Goal: Task Accomplishment & Management: Manage account settings

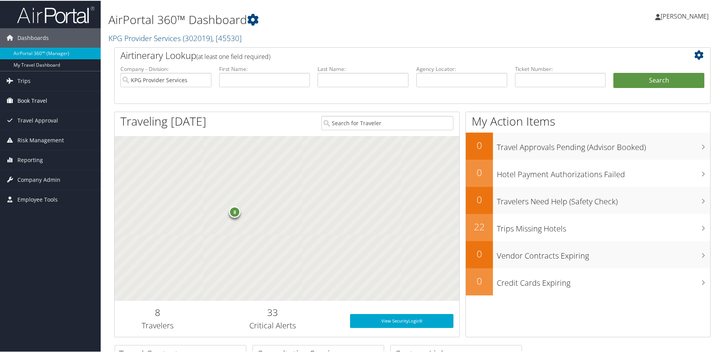
click at [56, 101] on link "Book Travel" at bounding box center [50, 99] width 101 height 19
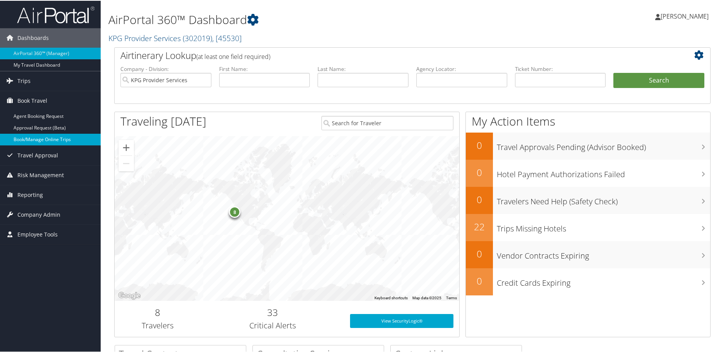
click at [55, 138] on link "Book/Manage Online Trips" at bounding box center [50, 139] width 101 height 12
click at [54, 198] on link "Reporting" at bounding box center [50, 193] width 101 height 19
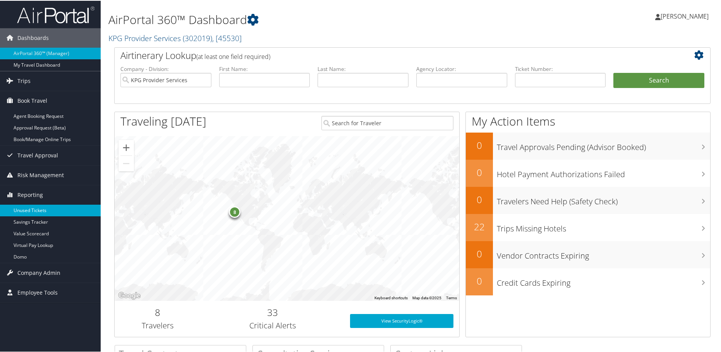
click at [53, 212] on link "Unused Tickets" at bounding box center [50, 210] width 101 height 12
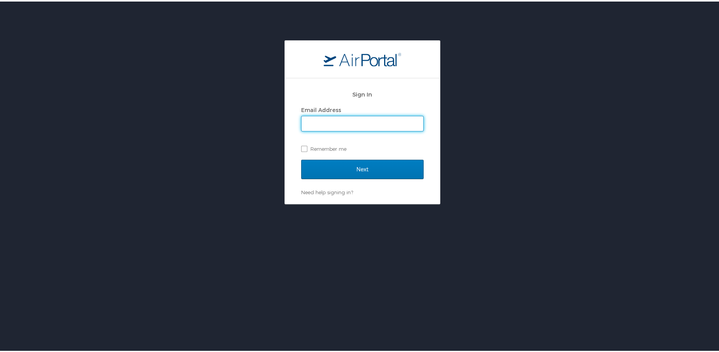
type input "ashleyz@kpgproviders.com"
click at [359, 162] on input "Next" at bounding box center [362, 167] width 122 height 19
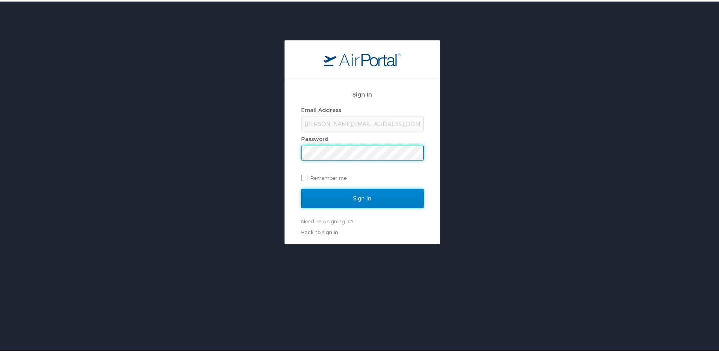
click at [360, 201] on input "Sign In" at bounding box center [362, 196] width 122 height 19
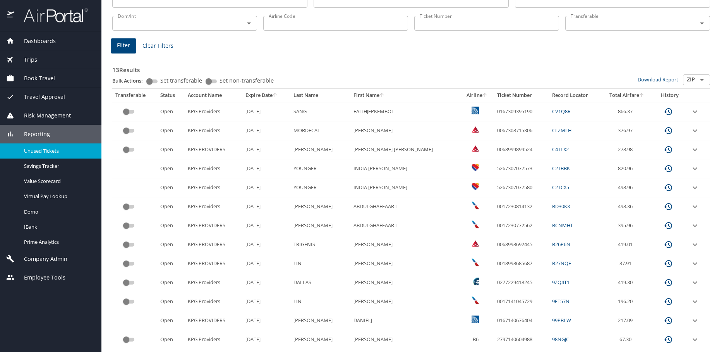
scroll to position [98, 0]
